Goal: Task Accomplishment & Management: Manage account settings

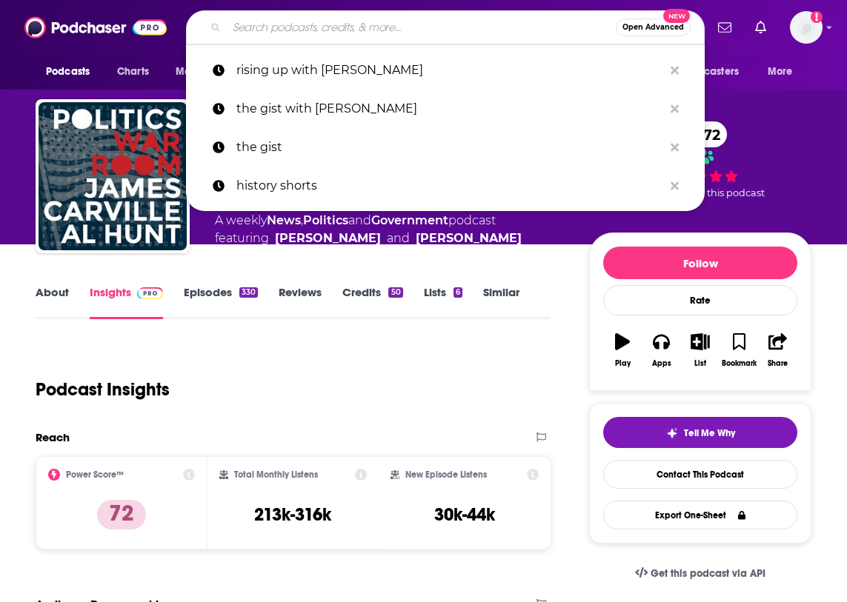
click at [421, 32] on input "Search podcasts, credits, & more..." at bounding box center [421, 28] width 389 height 24
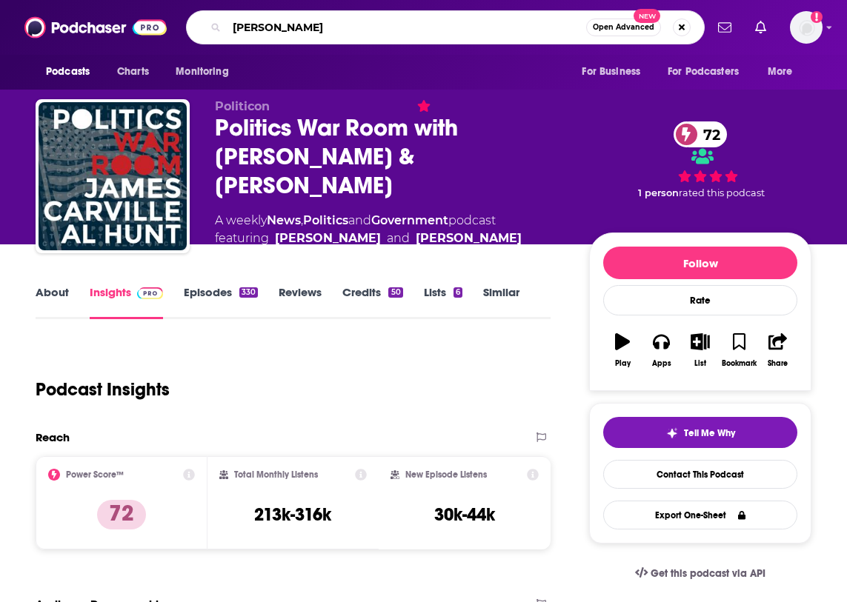
type input "[PERSON_NAME]"
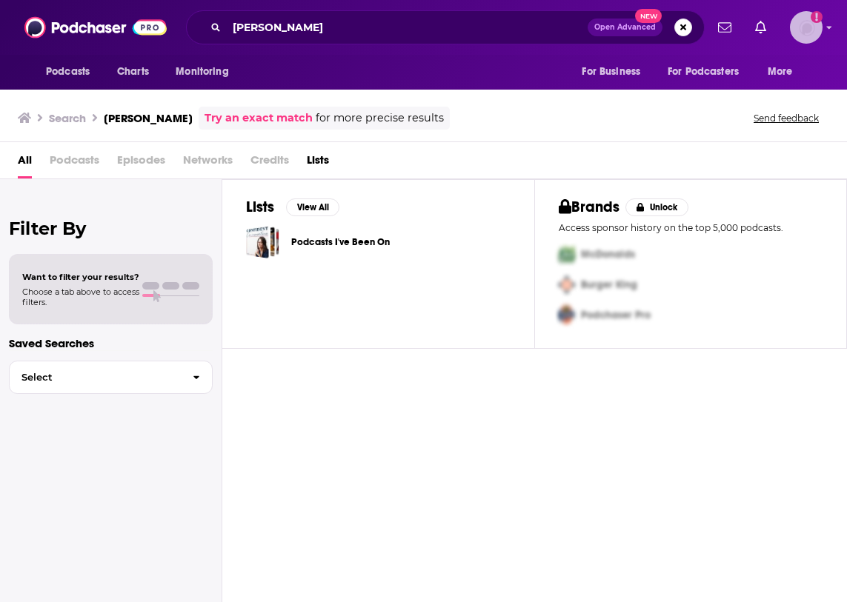
click at [804, 31] on img "Logged in as LBPublicity2" at bounding box center [806, 27] width 33 height 33
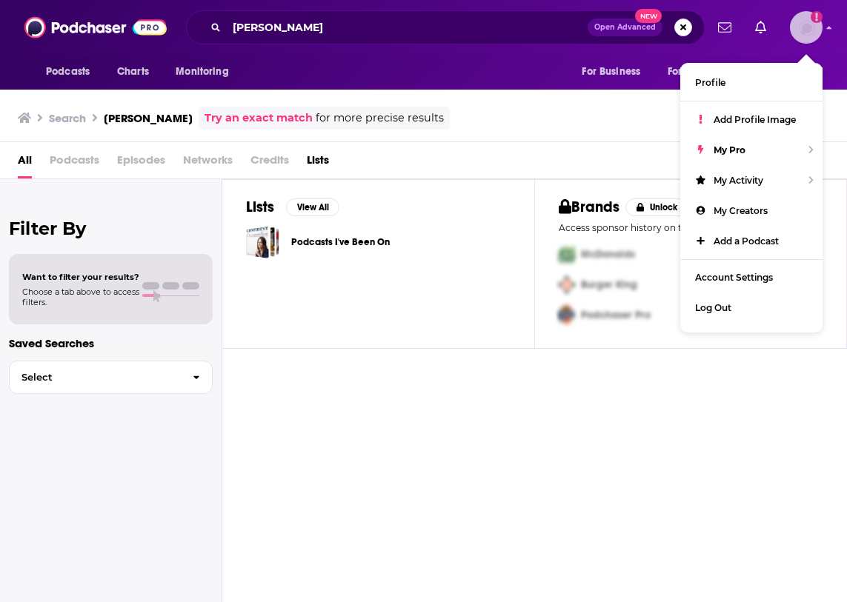
click at [804, 31] on img "Logged in as LBPublicity2" at bounding box center [806, 27] width 33 height 33
click at [683, 26] on button "Search podcasts, credits, & more..." at bounding box center [683, 28] width 18 height 18
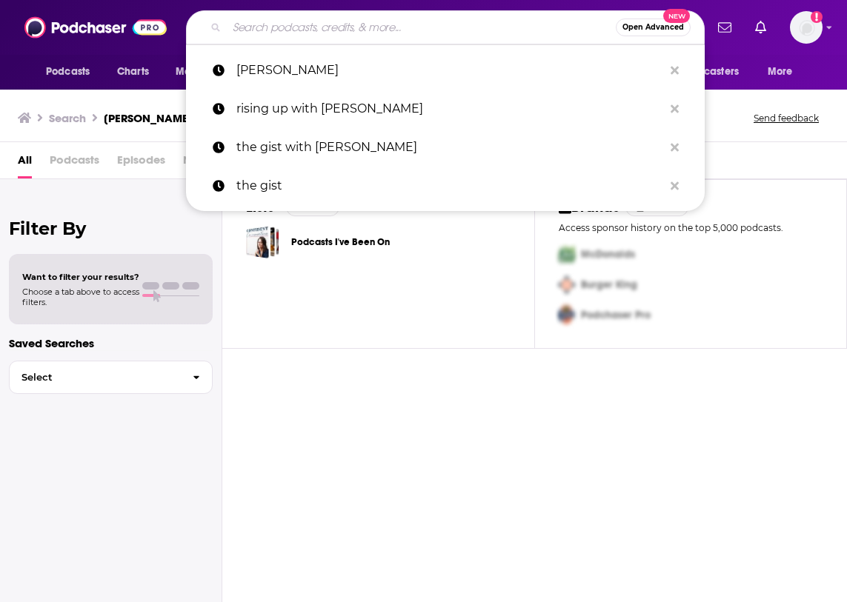
click at [824, 76] on div "Podcasts Charts Monitoring For Business For Podcasters More" at bounding box center [423, 72] width 847 height 35
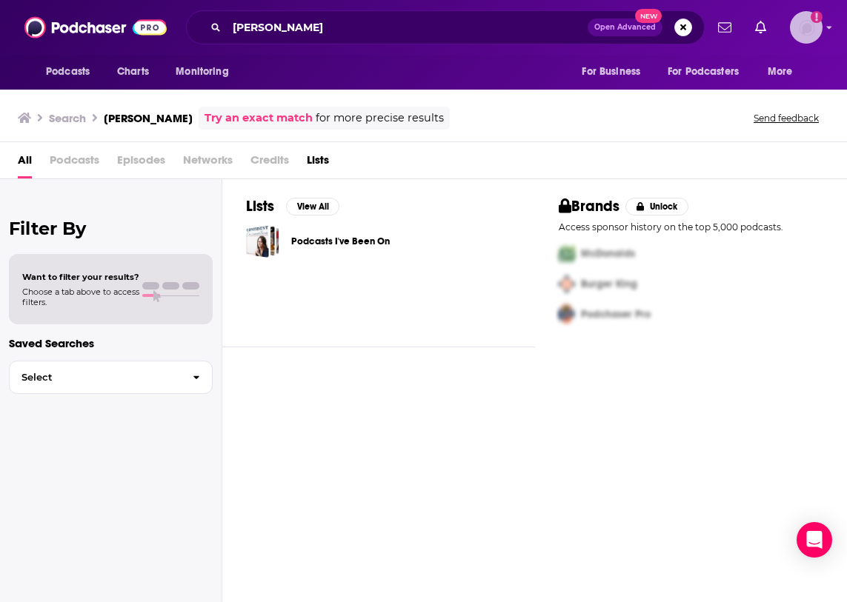
click at [793, 30] on img "Logged in as LBPublicity2" at bounding box center [806, 27] width 33 height 33
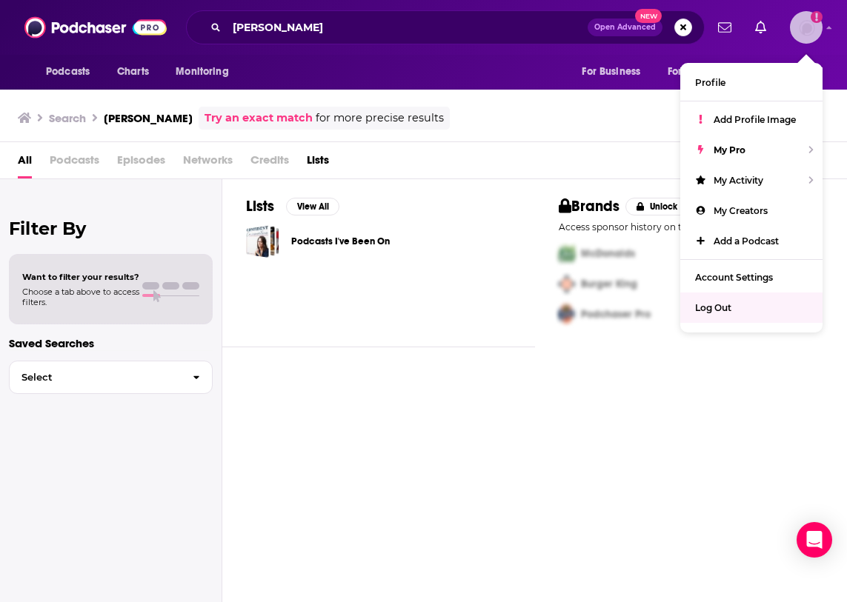
click at [723, 296] on div "Log Out" at bounding box center [751, 308] width 142 height 30
